Goal: Navigation & Orientation: Find specific page/section

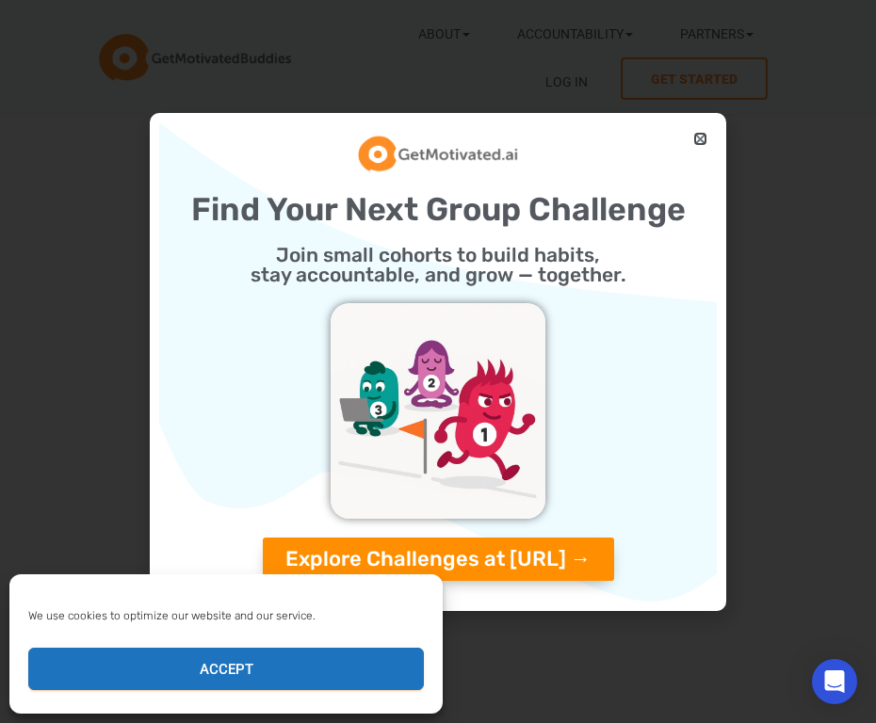
click at [697, 139] on icon "Close" at bounding box center [700, 139] width 14 height 14
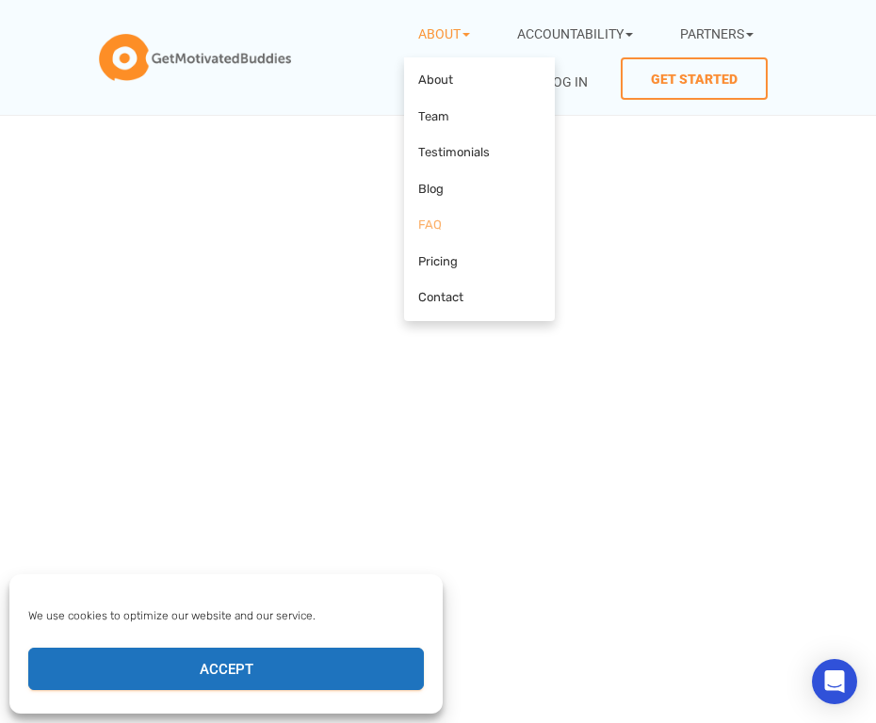
scroll to position [1225, 0]
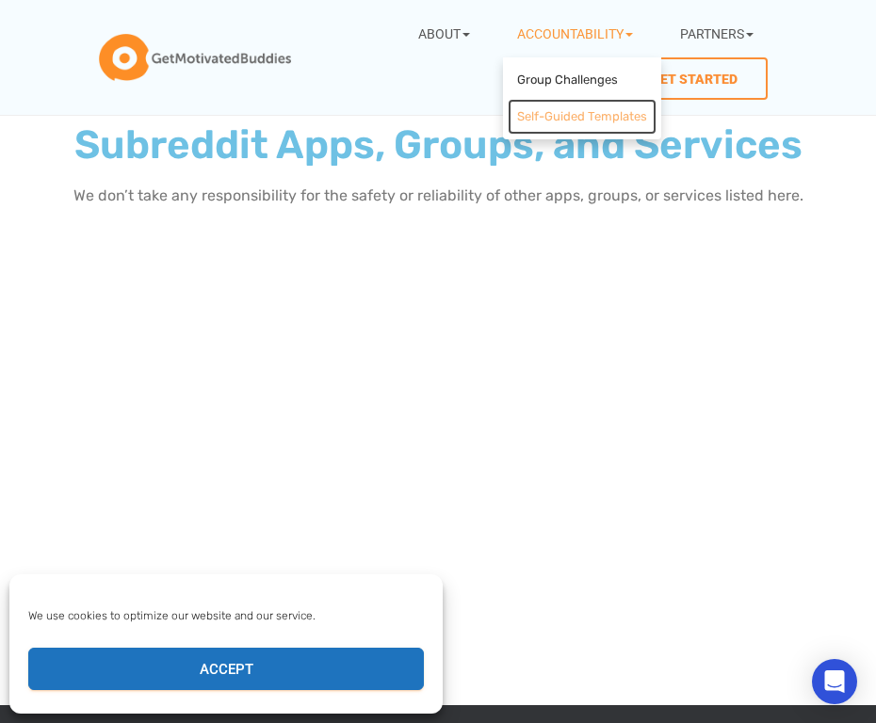
click at [541, 120] on link "Self-Guided Templates" at bounding box center [582, 117] width 149 height 37
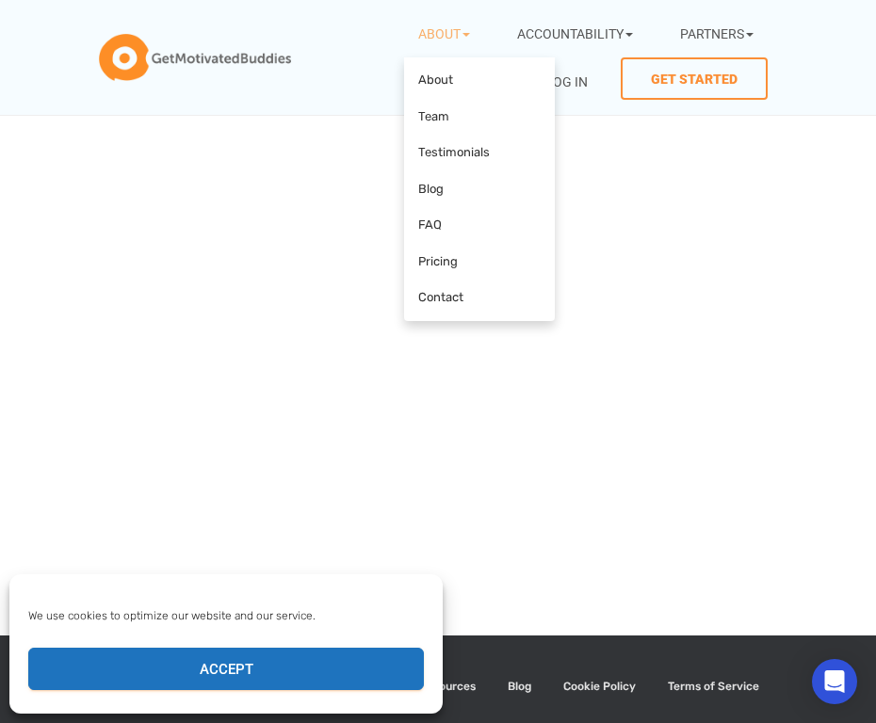
scroll to position [814, 0]
